Goal: Information Seeking & Learning: Learn about a topic

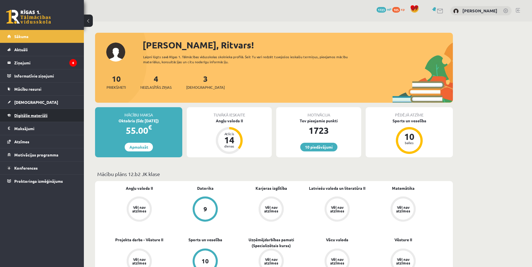
click at [50, 111] on link "Digitālie materiāli" at bounding box center [42, 115] width 70 height 13
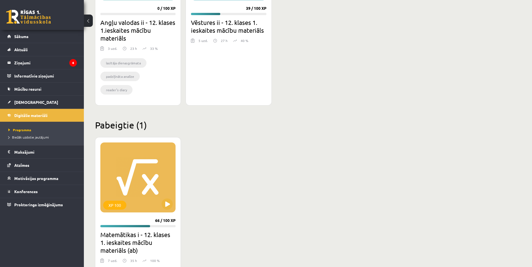
scroll to position [651, 0]
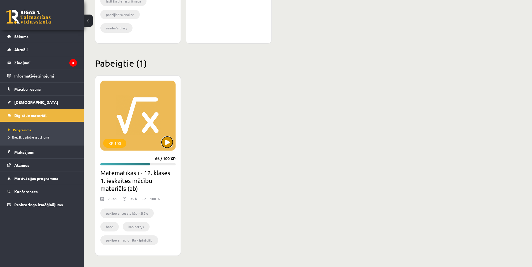
click at [172, 143] on button at bounding box center [167, 142] width 11 height 11
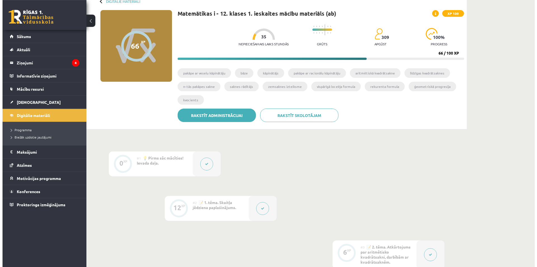
scroll to position [86, 0]
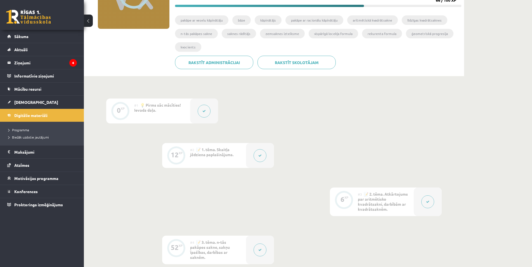
click at [264, 150] on div at bounding box center [260, 155] width 28 height 25
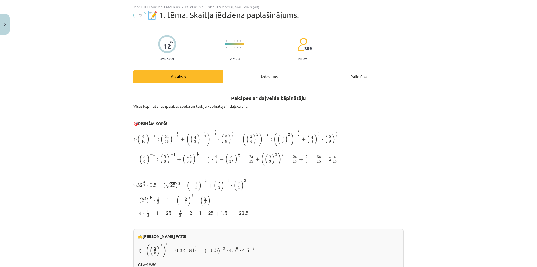
scroll to position [27, 0]
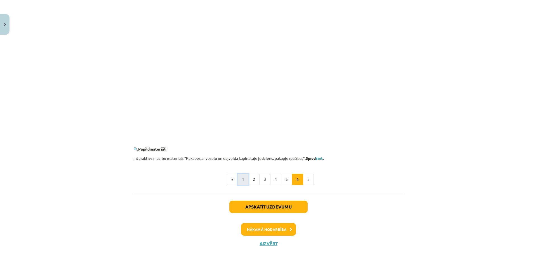
click at [240, 179] on button "1" at bounding box center [243, 179] width 11 height 11
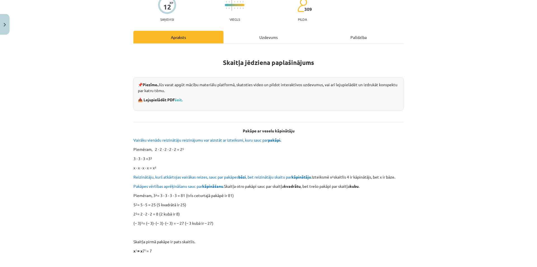
scroll to position [18, 0]
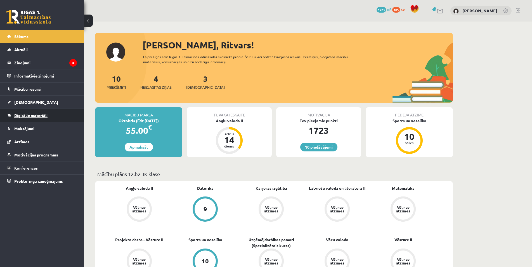
click at [49, 113] on link "Digitālie materiāli" at bounding box center [42, 115] width 70 height 13
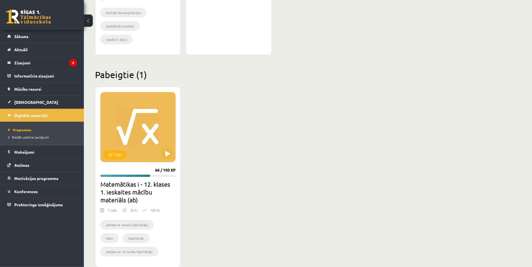
scroll to position [651, 0]
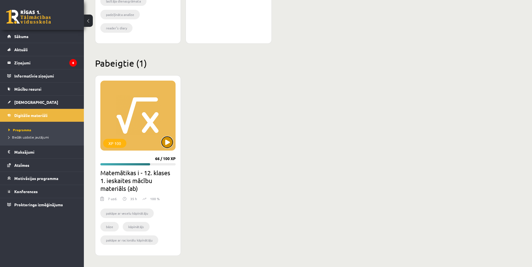
click at [169, 147] on button at bounding box center [167, 142] width 11 height 11
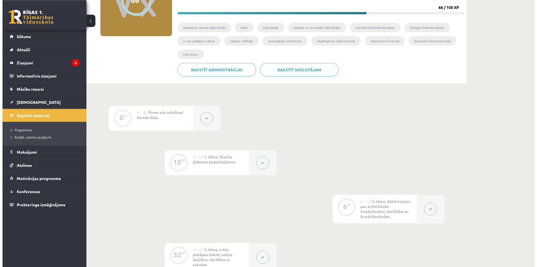
scroll to position [114, 0]
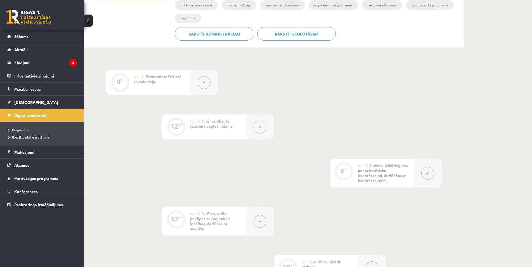
click at [432, 174] on button at bounding box center [428, 173] width 13 height 13
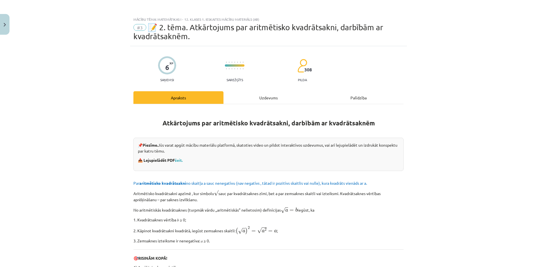
drag, startPoint x: 174, startPoint y: 161, endPoint x: 179, endPoint y: 156, distance: 6.3
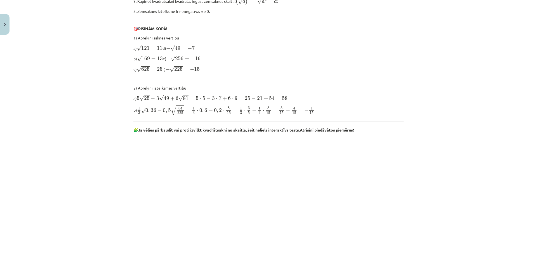
scroll to position [242, 0]
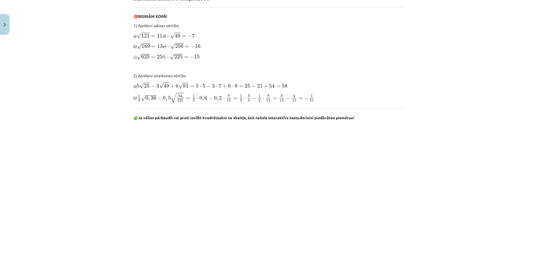
drag, startPoint x: 120, startPoint y: 179, endPoint x: 114, endPoint y: 183, distance: 6.9
click at [117, 182] on div "Mācību tēma: Matemātikas i - 12. klases 1. ieskaites mācību materiāls (ab) #3 📝…" at bounding box center [268, 133] width 537 height 267
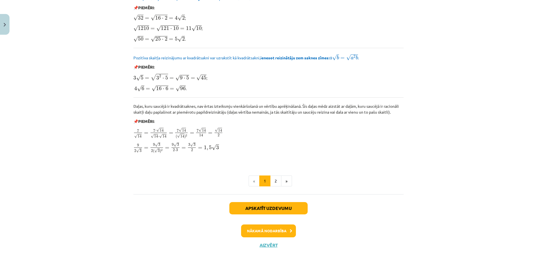
scroll to position [628, 0]
click at [272, 180] on button "2" at bounding box center [275, 180] width 11 height 11
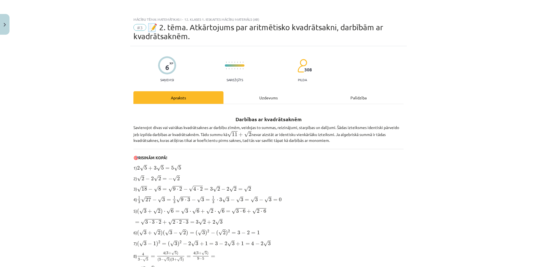
scroll to position [0, 0]
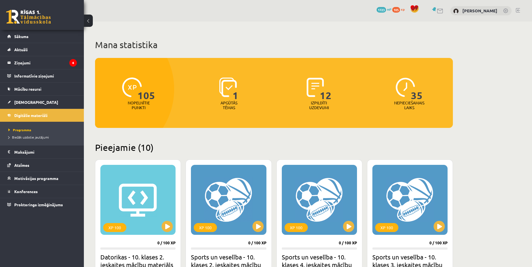
scroll to position [651, 0]
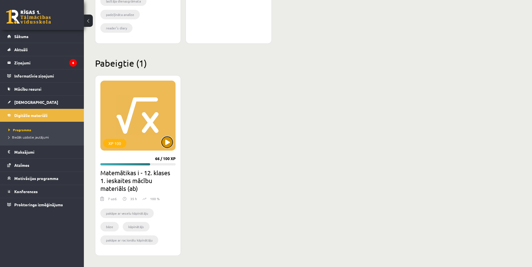
click at [168, 138] on button at bounding box center [167, 142] width 11 height 11
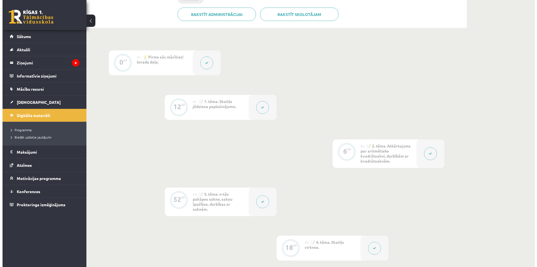
scroll to position [143, 0]
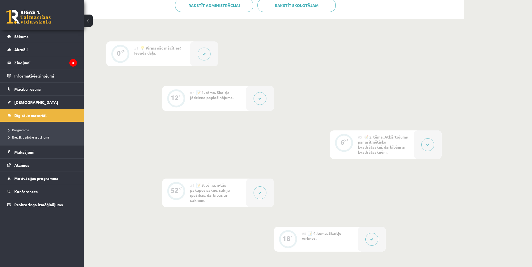
click at [268, 187] on div at bounding box center [260, 192] width 28 height 29
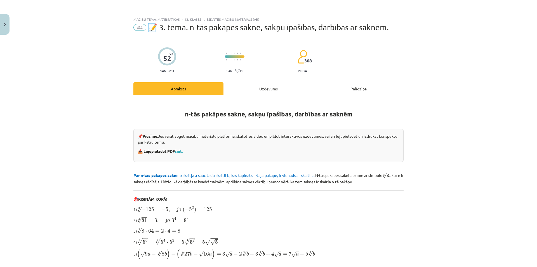
click at [269, 93] on div "Uzdevums" at bounding box center [269, 88] width 90 height 13
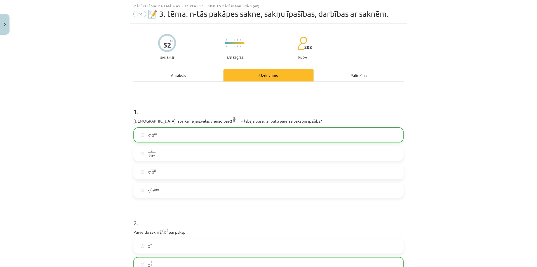
scroll to position [14, 0]
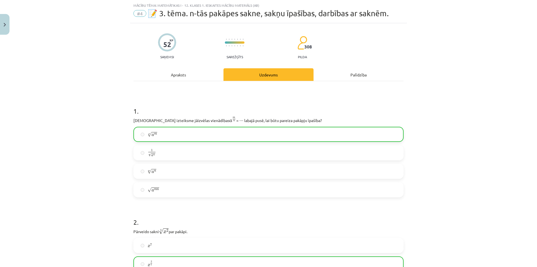
click at [187, 73] on div "Apraksts" at bounding box center [178, 74] width 90 height 13
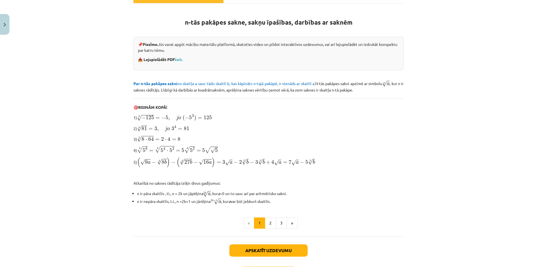
scroll to position [95, 0]
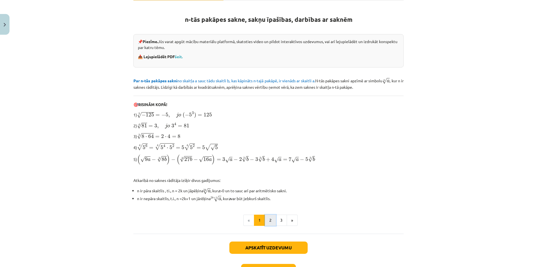
click at [266, 219] on button "2" at bounding box center [270, 220] width 11 height 11
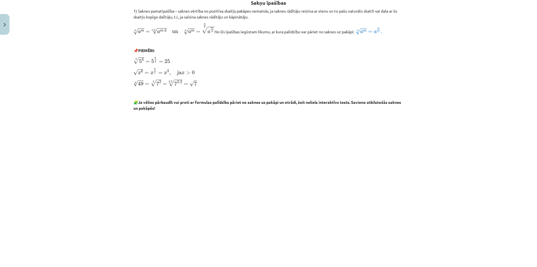
scroll to position [0, 0]
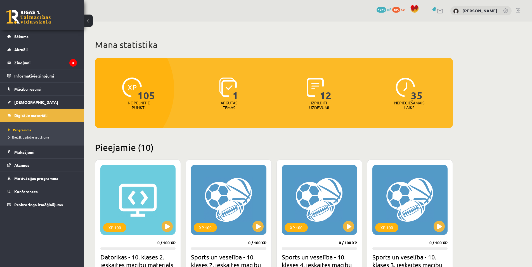
scroll to position [651, 0]
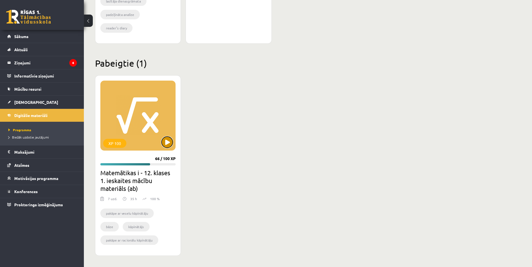
click at [167, 143] on button at bounding box center [167, 142] width 11 height 11
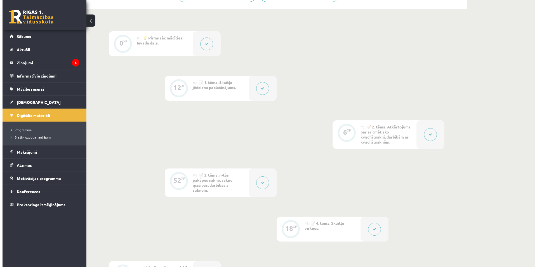
scroll to position [143, 0]
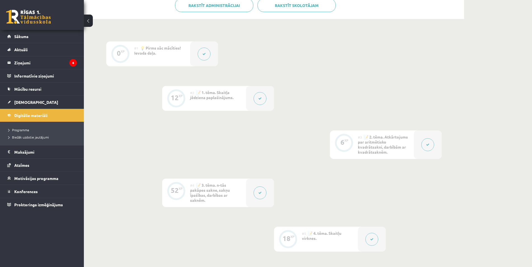
click at [369, 234] on button at bounding box center [372, 239] width 13 height 13
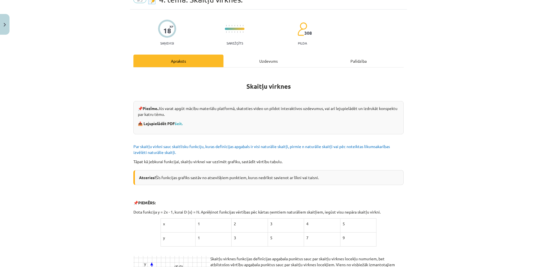
scroll to position [0, 0]
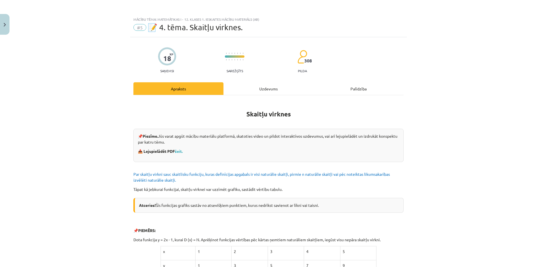
click at [243, 91] on div "Uzdevums" at bounding box center [269, 88] width 90 height 13
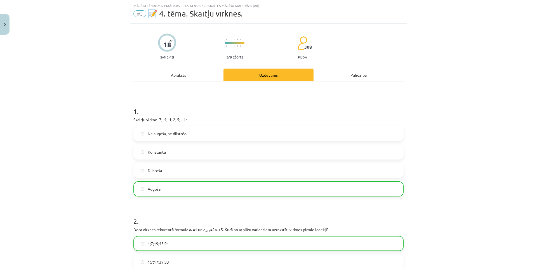
scroll to position [14, 0]
click at [188, 76] on div "Apraksts" at bounding box center [178, 74] width 90 height 13
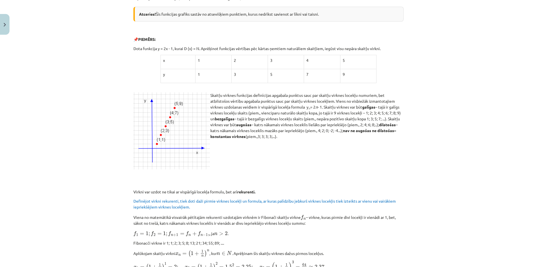
scroll to position [202, 0]
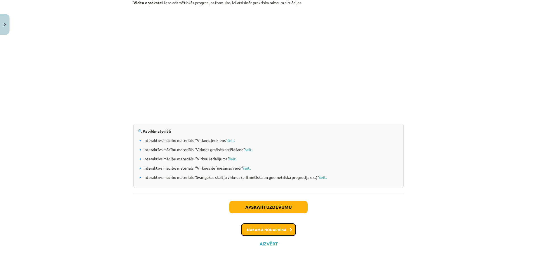
click at [252, 227] on button "Nākamā nodarbība" at bounding box center [268, 229] width 55 height 13
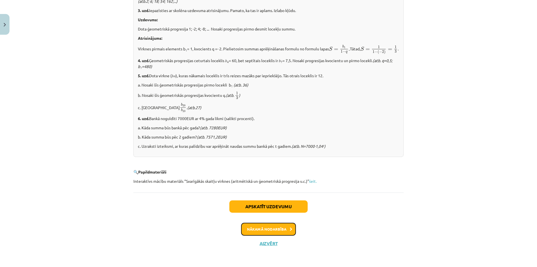
scroll to position [658, 0]
click at [255, 233] on button "Nākamā nodarbība" at bounding box center [268, 229] width 55 height 13
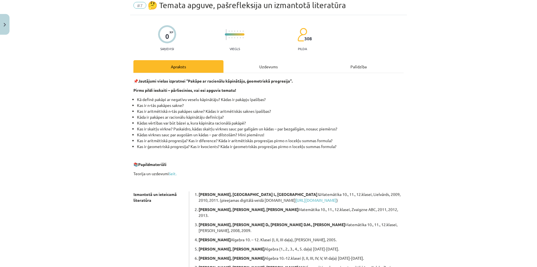
scroll to position [0, 0]
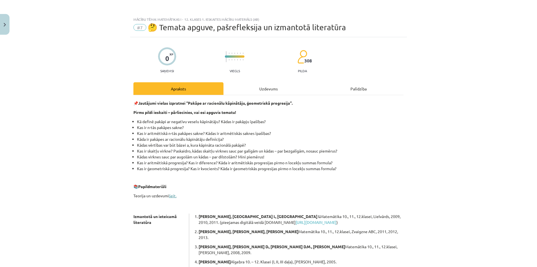
click at [173, 196] on link "šeit." at bounding box center [173, 195] width 8 height 5
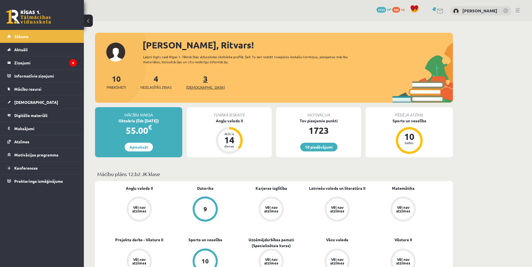
click at [194, 87] on span "[DEMOGRAPHIC_DATA]" at bounding box center [205, 87] width 39 height 6
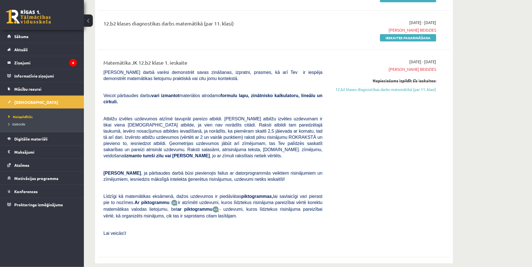
scroll to position [114, 0]
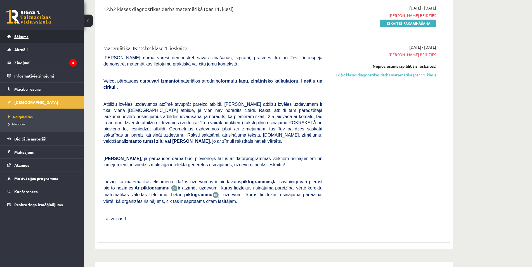
click at [50, 42] on link "Sākums" at bounding box center [42, 36] width 70 height 13
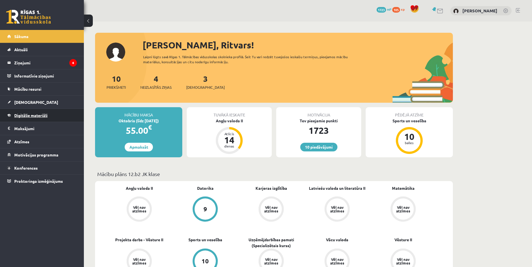
click at [48, 115] on link "Digitālie materiāli" at bounding box center [42, 115] width 70 height 13
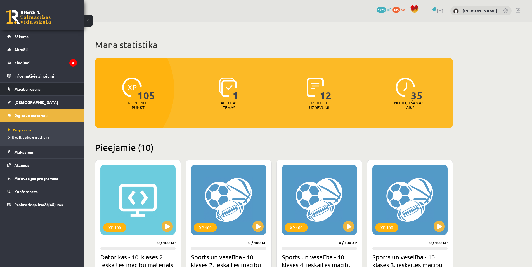
click at [40, 86] on link "Mācību resursi" at bounding box center [42, 89] width 70 height 13
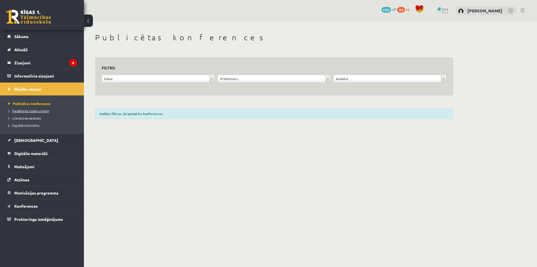
click at [36, 111] on span "Pieslēgties Uzdevumiem" at bounding box center [28, 111] width 41 height 4
click at [48, 138] on link "[DEMOGRAPHIC_DATA]" at bounding box center [42, 140] width 70 height 13
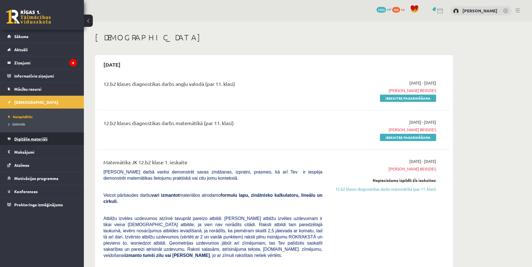
click at [55, 142] on link "Digitālie materiāli" at bounding box center [42, 138] width 70 height 13
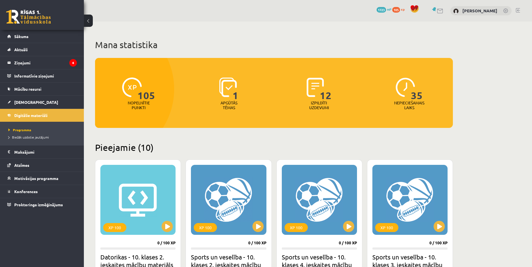
click at [36, 20] on link at bounding box center [28, 17] width 45 height 14
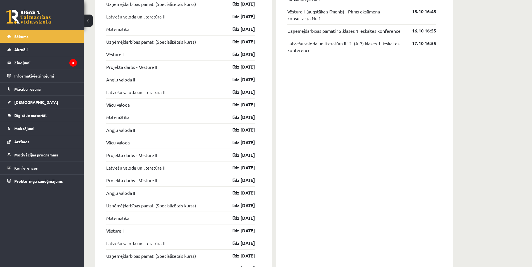
scroll to position [613, 0]
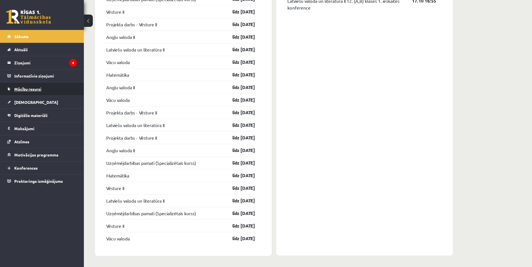
click at [47, 95] on link "Mācību resursi" at bounding box center [42, 89] width 70 height 13
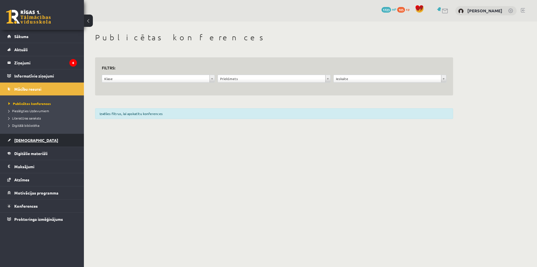
click at [47, 141] on link "[DEMOGRAPHIC_DATA]" at bounding box center [42, 140] width 70 height 13
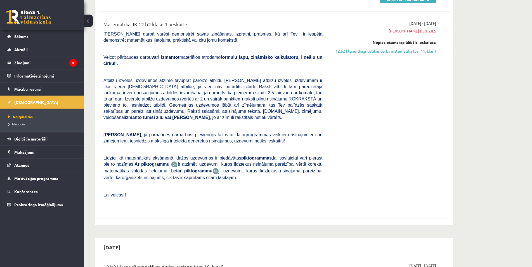
scroll to position [143, 0]
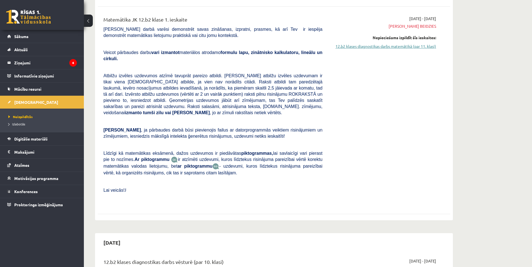
click at [356, 48] on link "12.b2 klases diagnostikas darbs matemātikā (par 11. klasi)" at bounding box center [383, 46] width 105 height 6
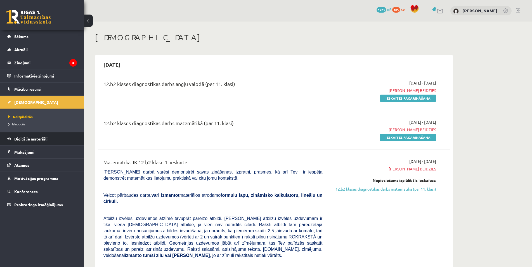
click at [41, 139] on span "Digitālie materiāli" at bounding box center [30, 138] width 33 height 5
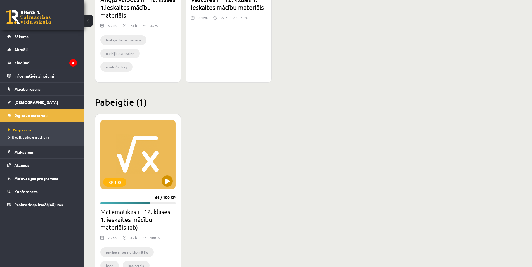
scroll to position [628, 0]
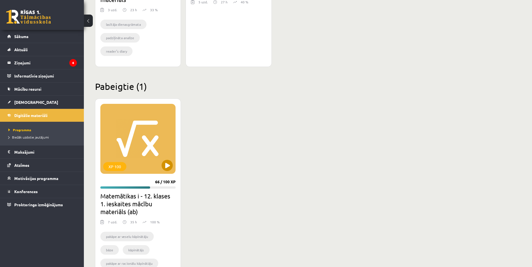
click at [173, 166] on div "XP 100" at bounding box center [137, 139] width 75 height 70
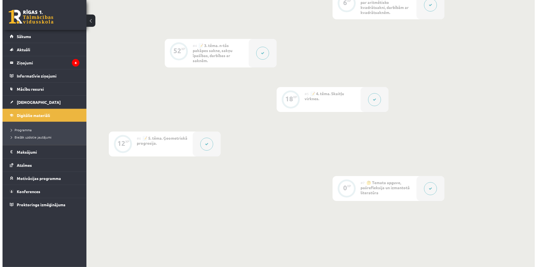
scroll to position [285, 0]
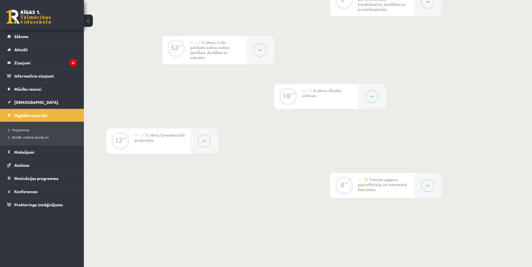
click at [425, 185] on button at bounding box center [428, 185] width 13 height 13
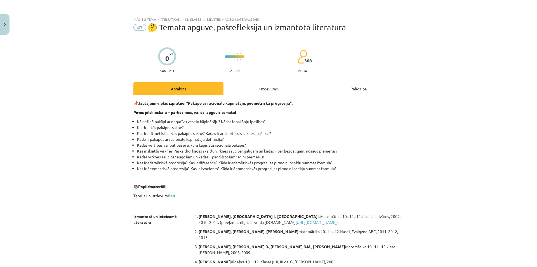
click at [309, 98] on div "📌 Jautājumi vielas izpratnei “Pakāpe ar racionālu kāpinātāju, ģeometriskā progr…" at bounding box center [268, 205] width 270 height 220
click at [285, 94] on div "Uzdevums" at bounding box center [269, 88] width 90 height 13
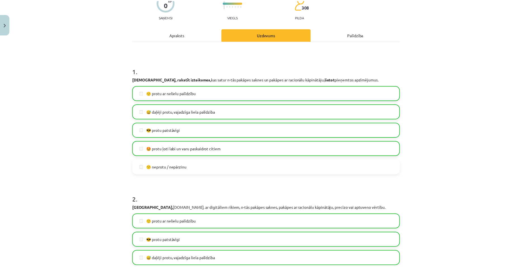
scroll to position [0, 0]
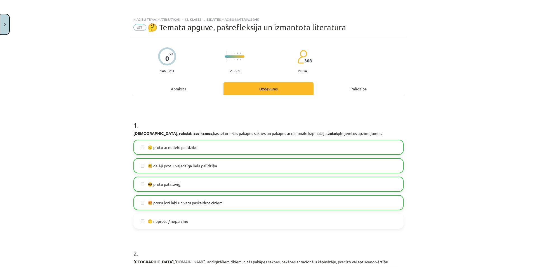
click at [4, 24] on img "Close" at bounding box center [5, 25] width 2 height 4
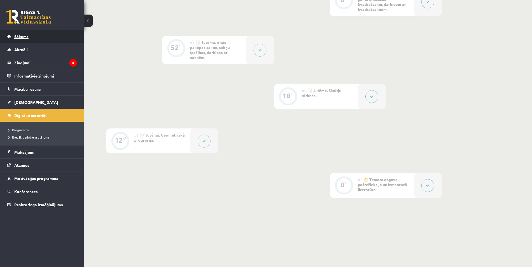
click at [24, 36] on span "Sākums" at bounding box center [21, 36] width 14 height 5
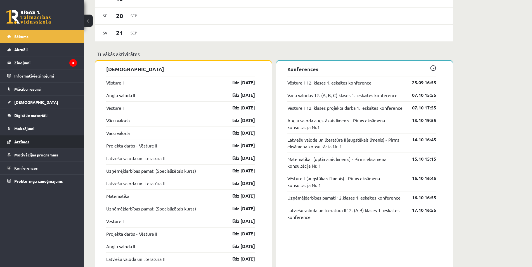
scroll to position [428, 0]
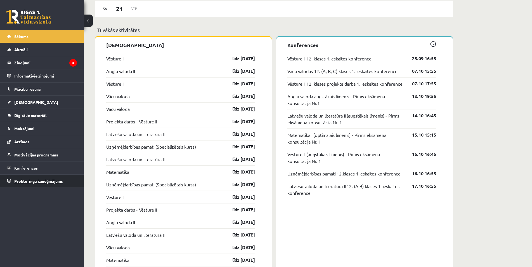
click at [53, 182] on span "Proktoringa izmēģinājums" at bounding box center [38, 180] width 49 height 5
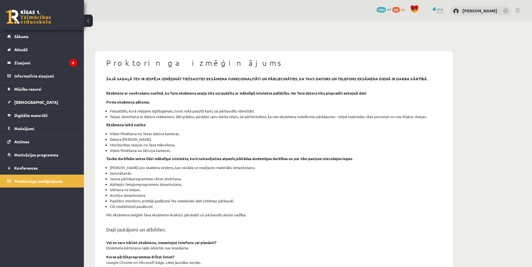
click at [29, 24] on div "10 Dāvanas 1723 mP 105 xp" at bounding box center [42, 15] width 84 height 30
